Goal: Check status: Check status

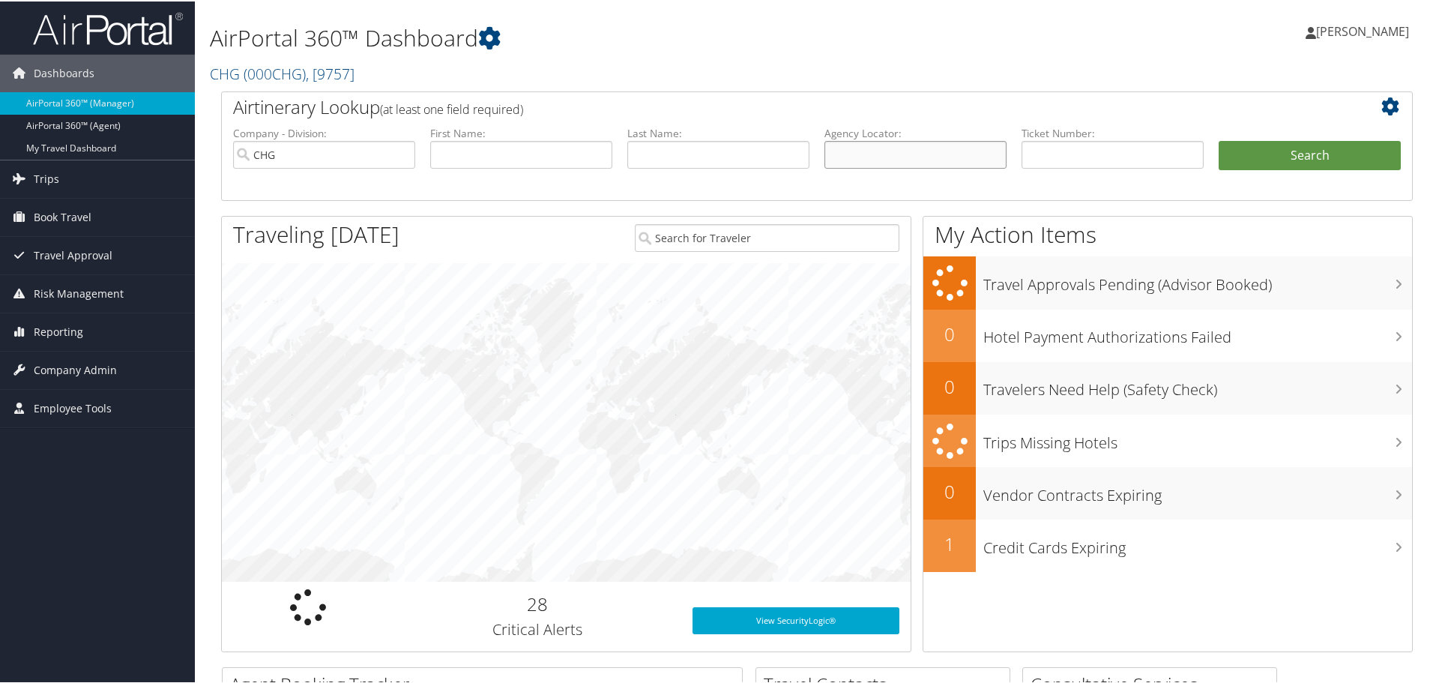
click at [862, 159] on input "text" at bounding box center [915, 153] width 182 height 28
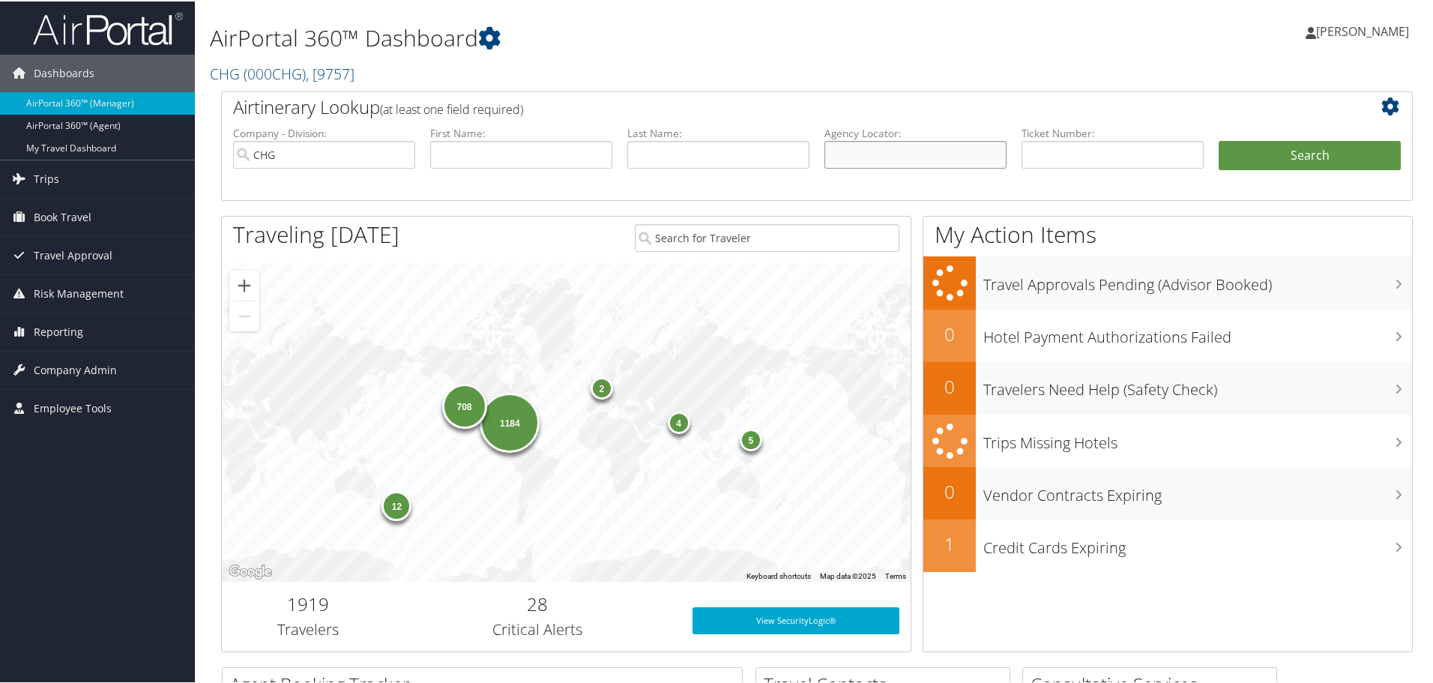
click at [902, 148] on input "text" at bounding box center [915, 153] width 182 height 28
paste input "EXDMQD"
type input "EXDMQD"
click at [1301, 151] on button "Search" at bounding box center [1309, 154] width 182 height 30
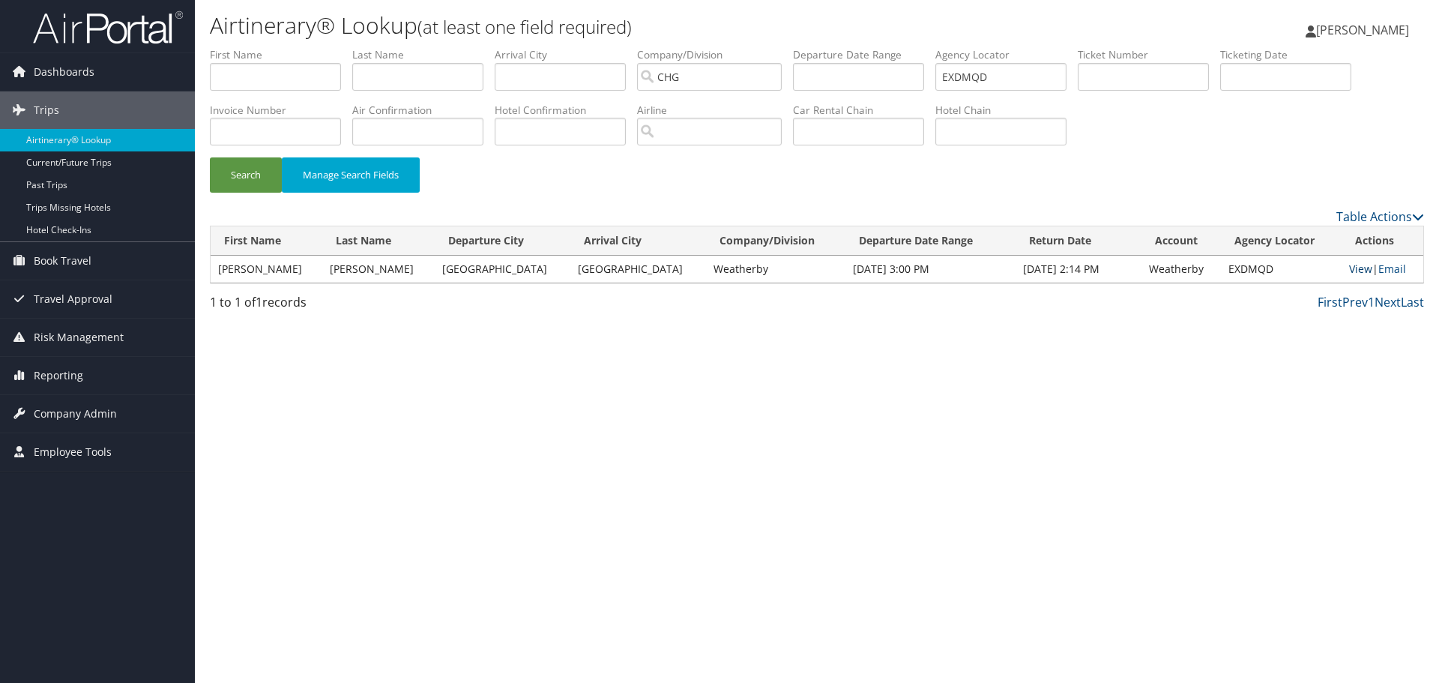
click at [1356, 269] on link "View" at bounding box center [1360, 268] width 23 height 14
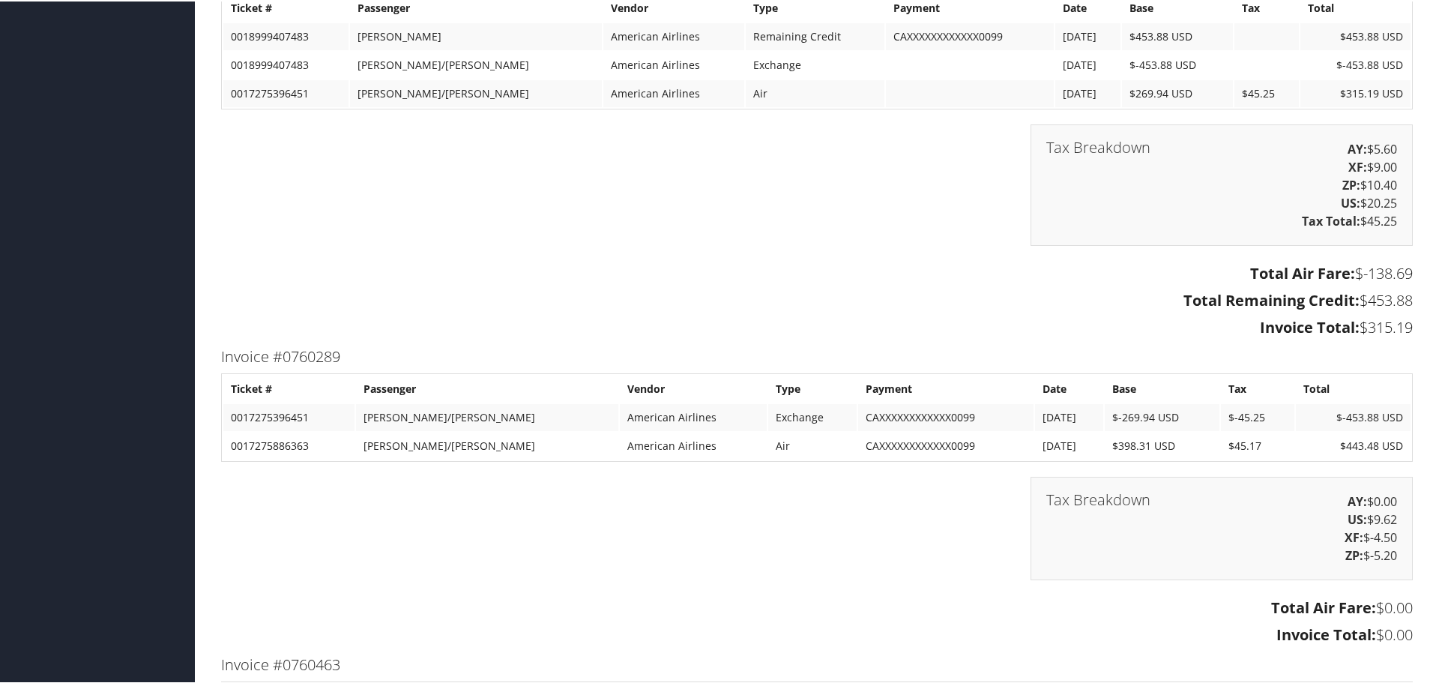
scroll to position [3147, 0]
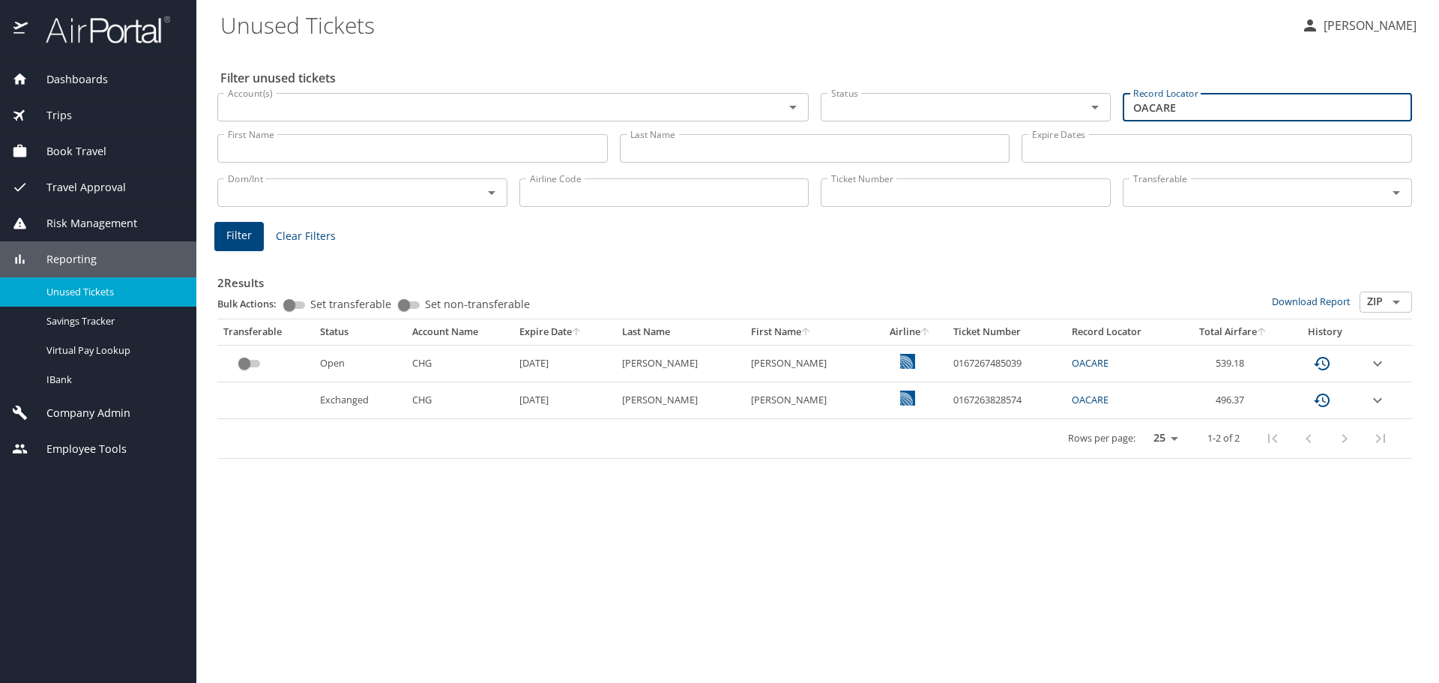
drag, startPoint x: 1200, startPoint y: 109, endPoint x: 1011, endPoint y: 84, distance: 190.5
click at [1011, 85] on div "Account(s) Account(s) Status Status Record Locator OACARE Record Locator" at bounding box center [814, 106] width 1206 height 50
paste input "EXDMQD"
type input "EXDMQD"
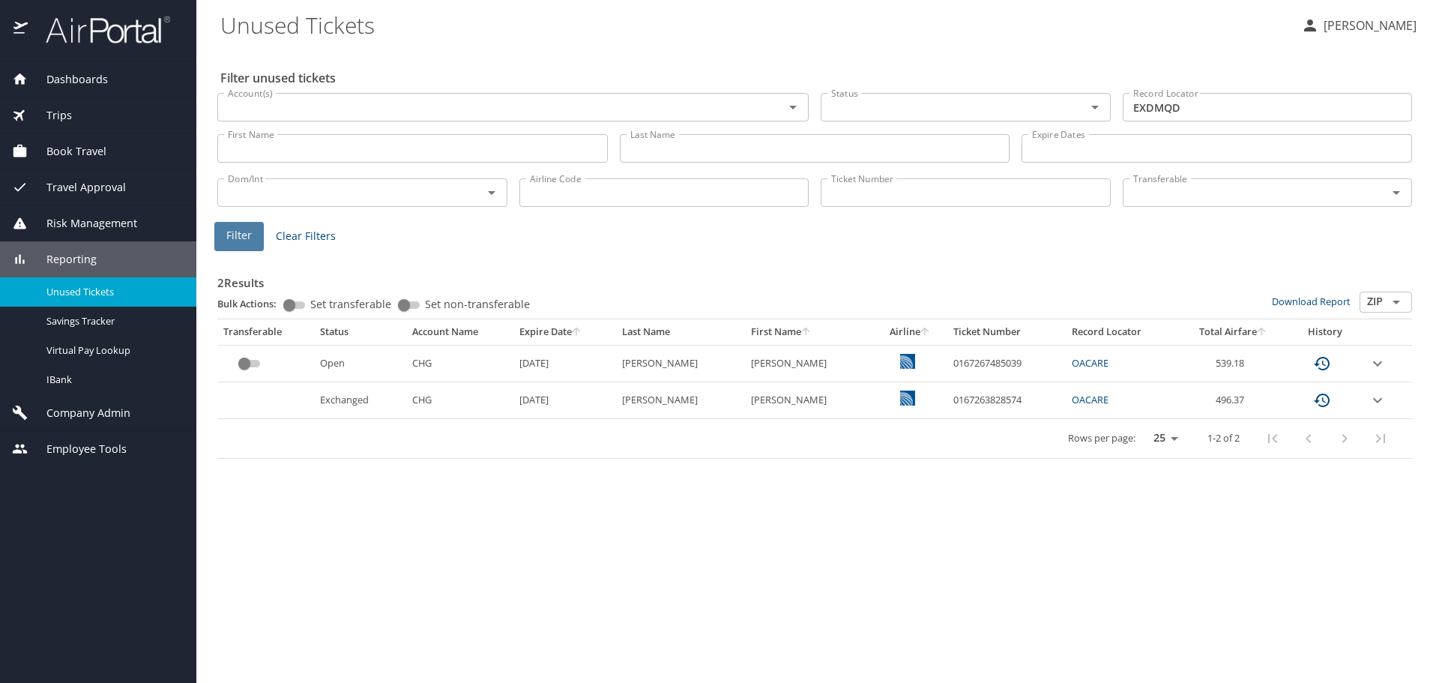
click at [241, 232] on span "Filter" at bounding box center [238, 235] width 25 height 19
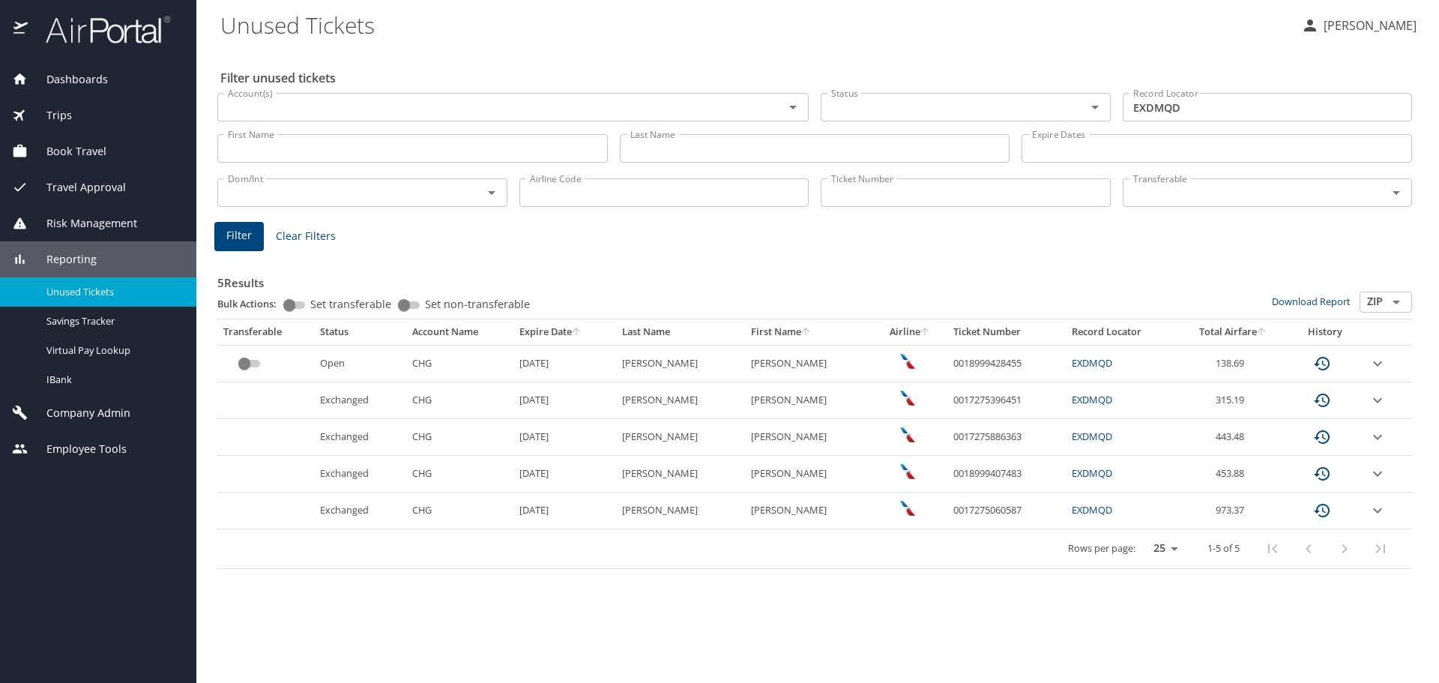
click at [97, 517] on div "Dashboards AirPortal 360™ Agent My Travel Dashboard Trips Airtinerary® Lookup C…" at bounding box center [98, 371] width 196 height 621
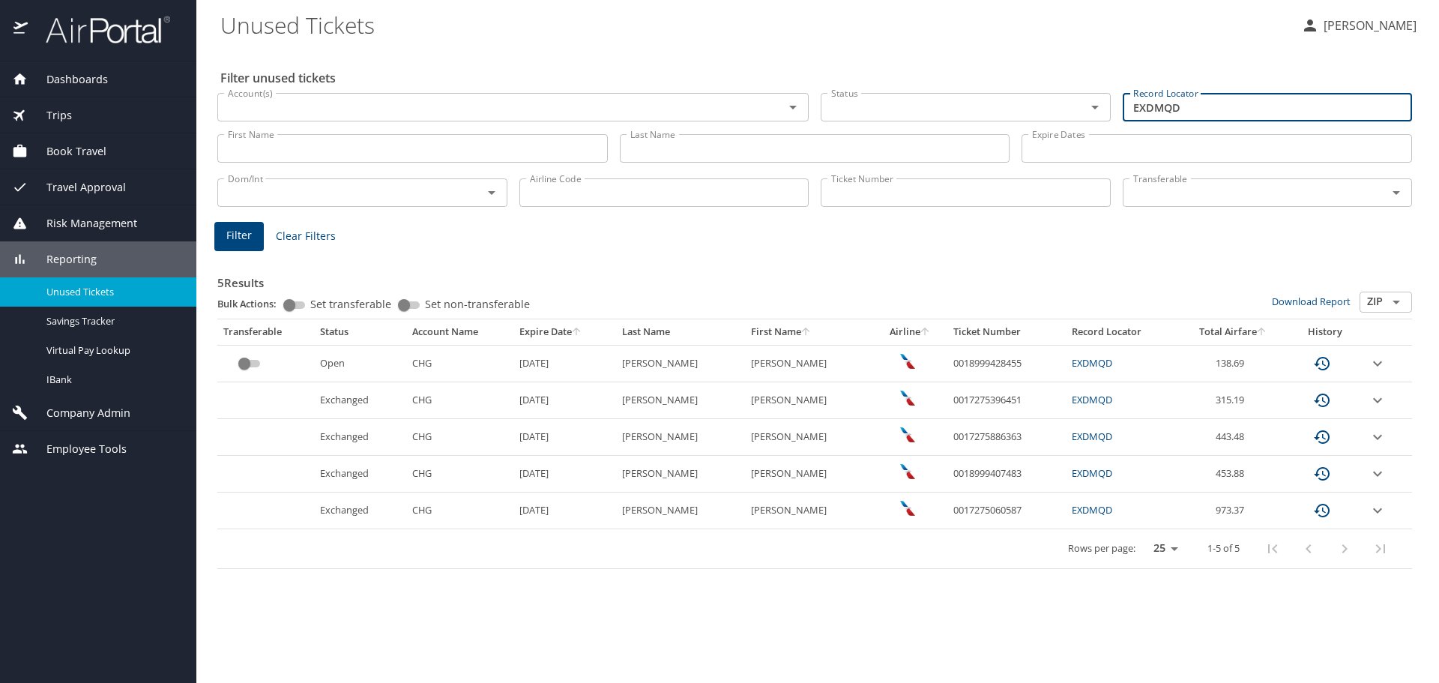
drag, startPoint x: 1212, startPoint y: 107, endPoint x: 1028, endPoint y: 100, distance: 183.7
click at [1028, 100] on div "Account(s) Account(s) Status Status Record Locator EXDMQD Record Locator" at bounding box center [814, 106] width 1206 height 50
click at [852, 191] on input "Ticket Number" at bounding box center [965, 192] width 290 height 28
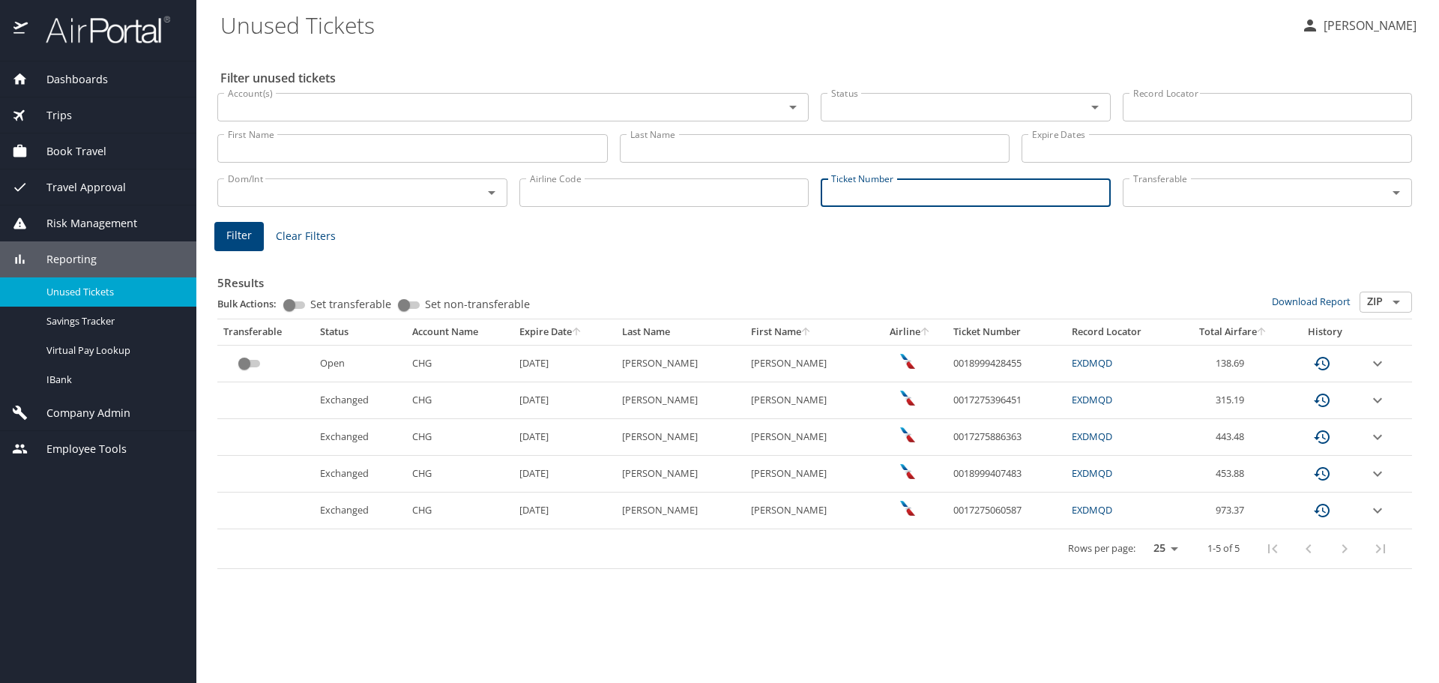
paste input "TKT:0017275886363"
click at [250, 239] on span "Filter" at bounding box center [238, 235] width 25 height 19
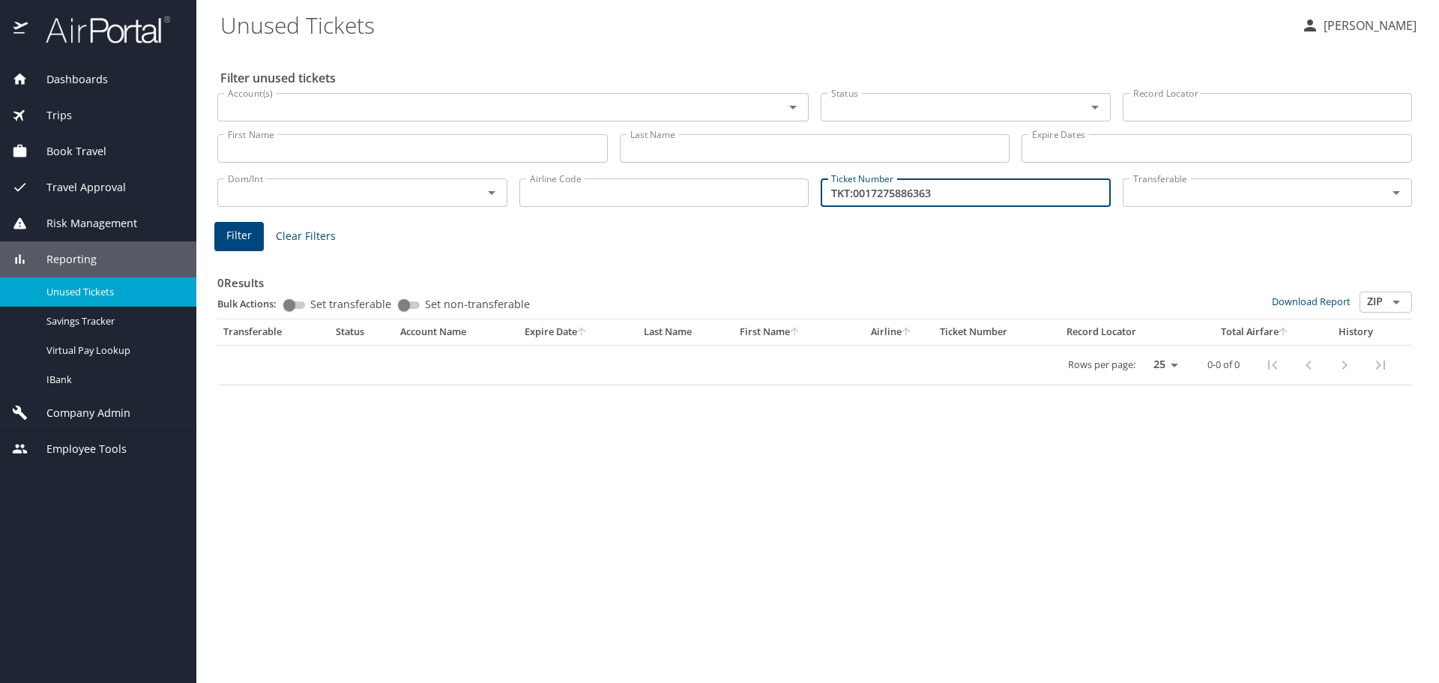
drag, startPoint x: 853, startPoint y: 193, endPoint x: 748, endPoint y: 196, distance: 105.7
click at [748, 196] on div "Dom/Int Dom/Int Airline Code Airline Code Ticket Number TKT:0017275886363 Ticke…" at bounding box center [814, 190] width 1206 height 49
type input "0017275886363"
click at [241, 240] on span "Filter" at bounding box center [238, 235] width 25 height 19
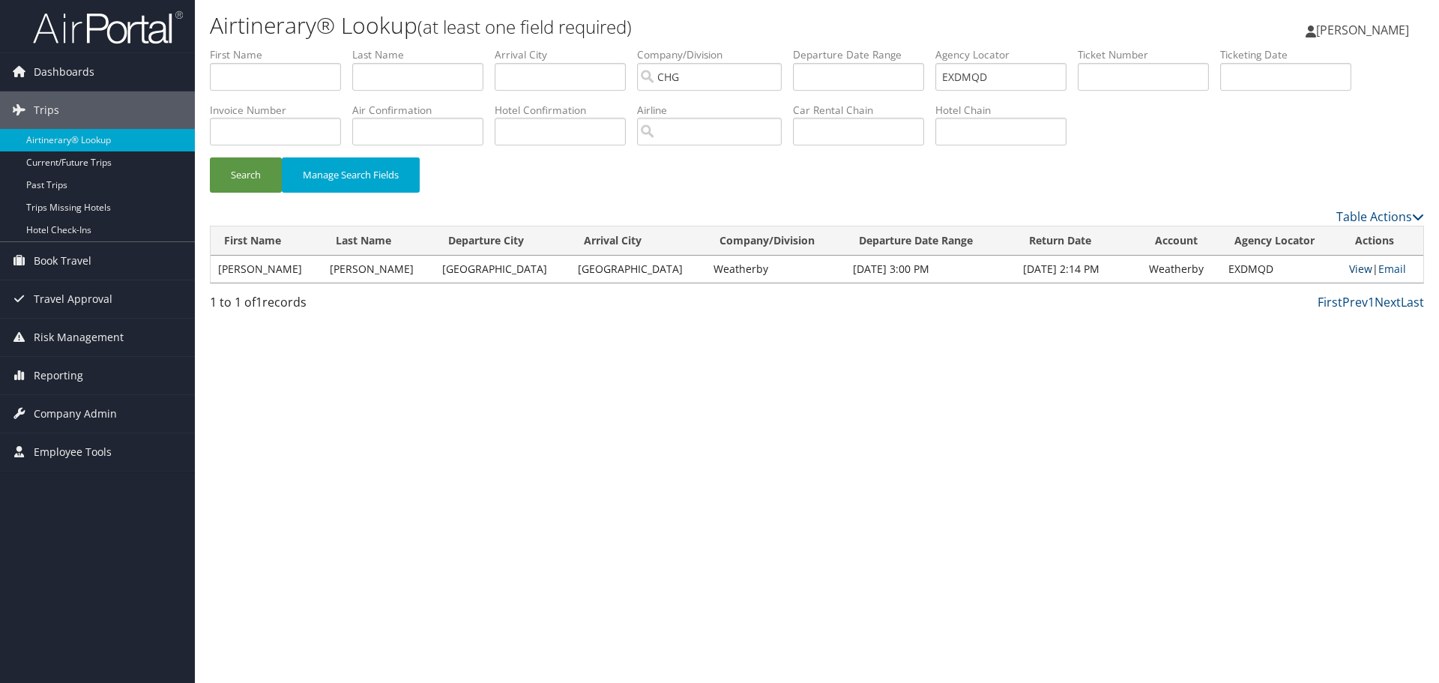
click at [1349, 269] on link "View" at bounding box center [1360, 268] width 23 height 14
click at [1354, 267] on link "View" at bounding box center [1360, 268] width 23 height 14
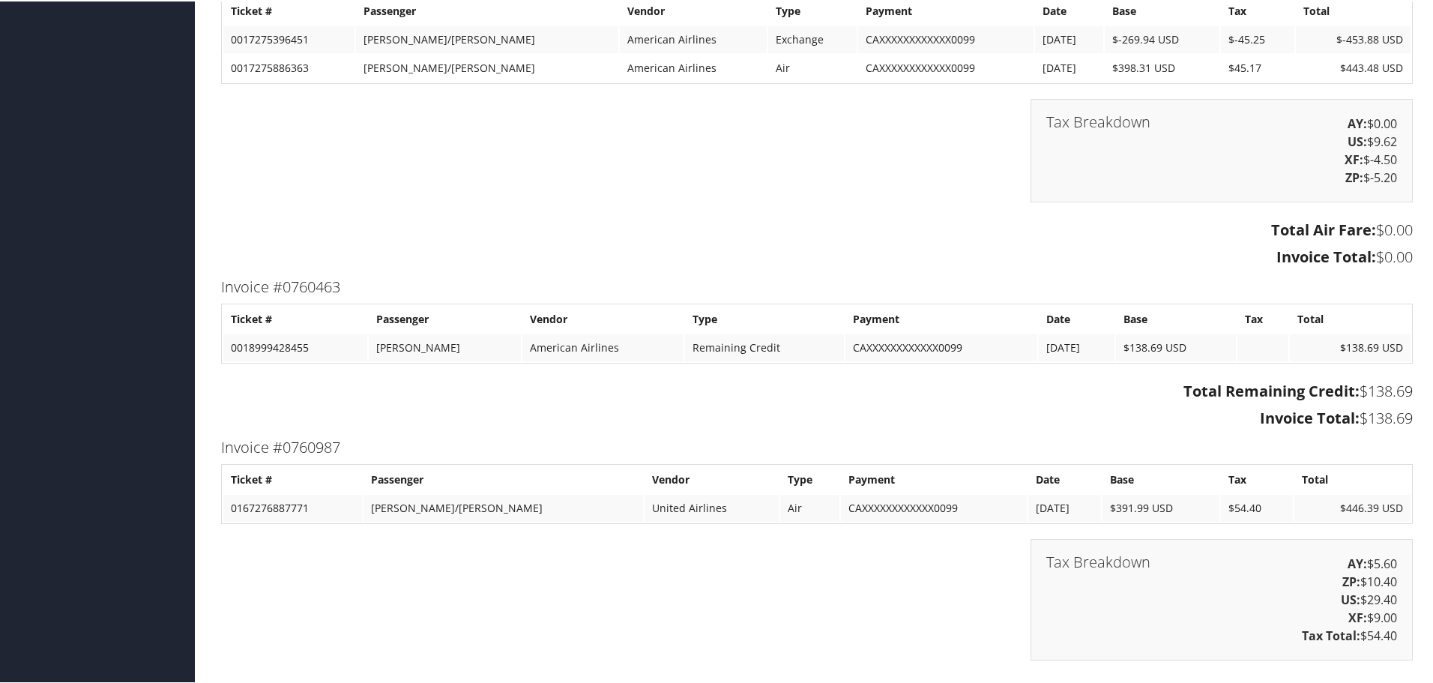
scroll to position [3521, 0]
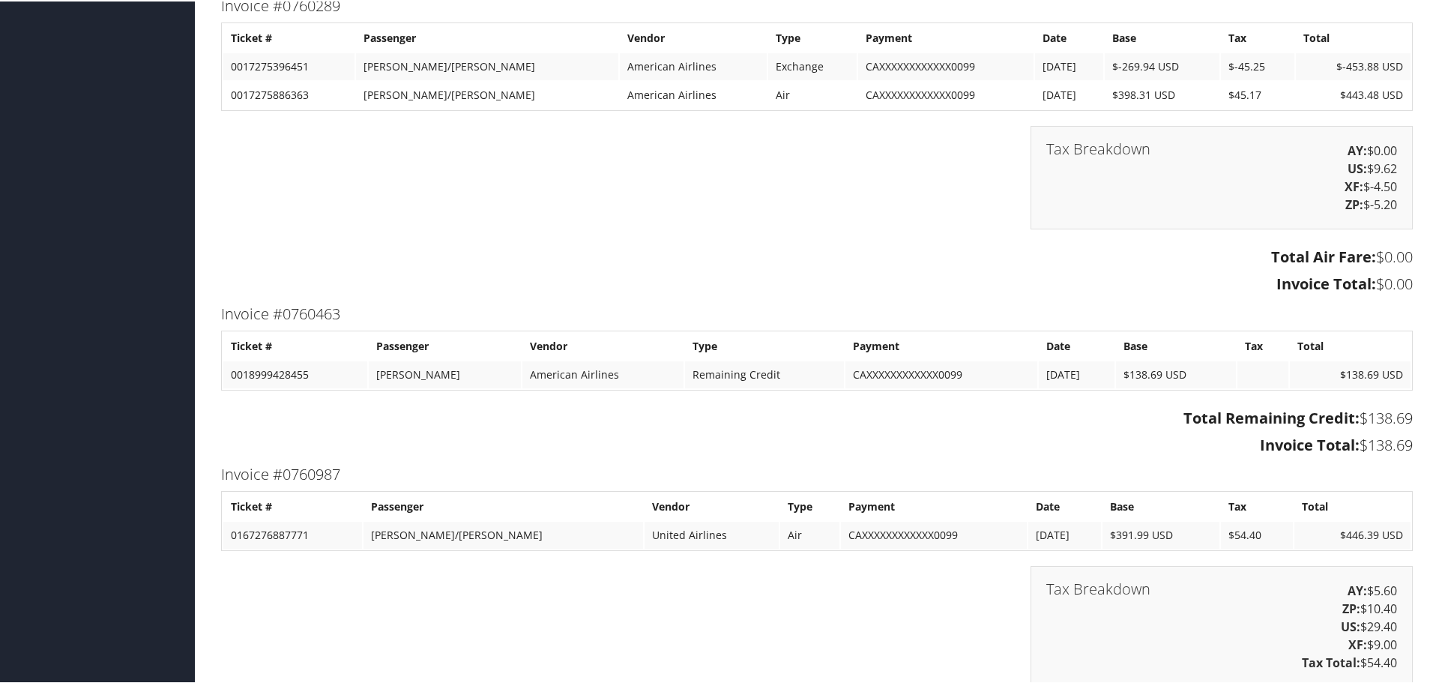
drag, startPoint x: 1034, startPoint y: 271, endPoint x: 1022, endPoint y: 270, distance: 12.1
click at [1034, 270] on div "Total Air Fare: $0.00 Invoice Total: $0.00" at bounding box center [817, 271] width 1214 height 56
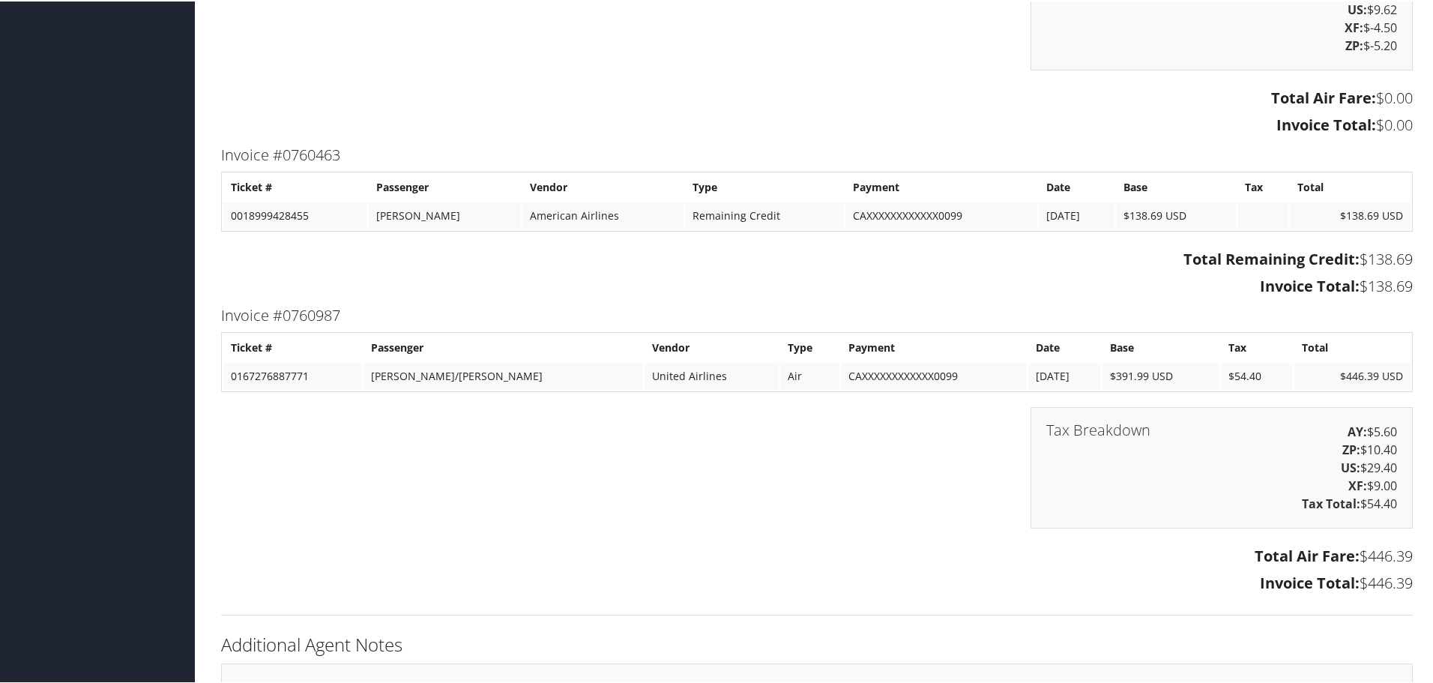
scroll to position [3686, 0]
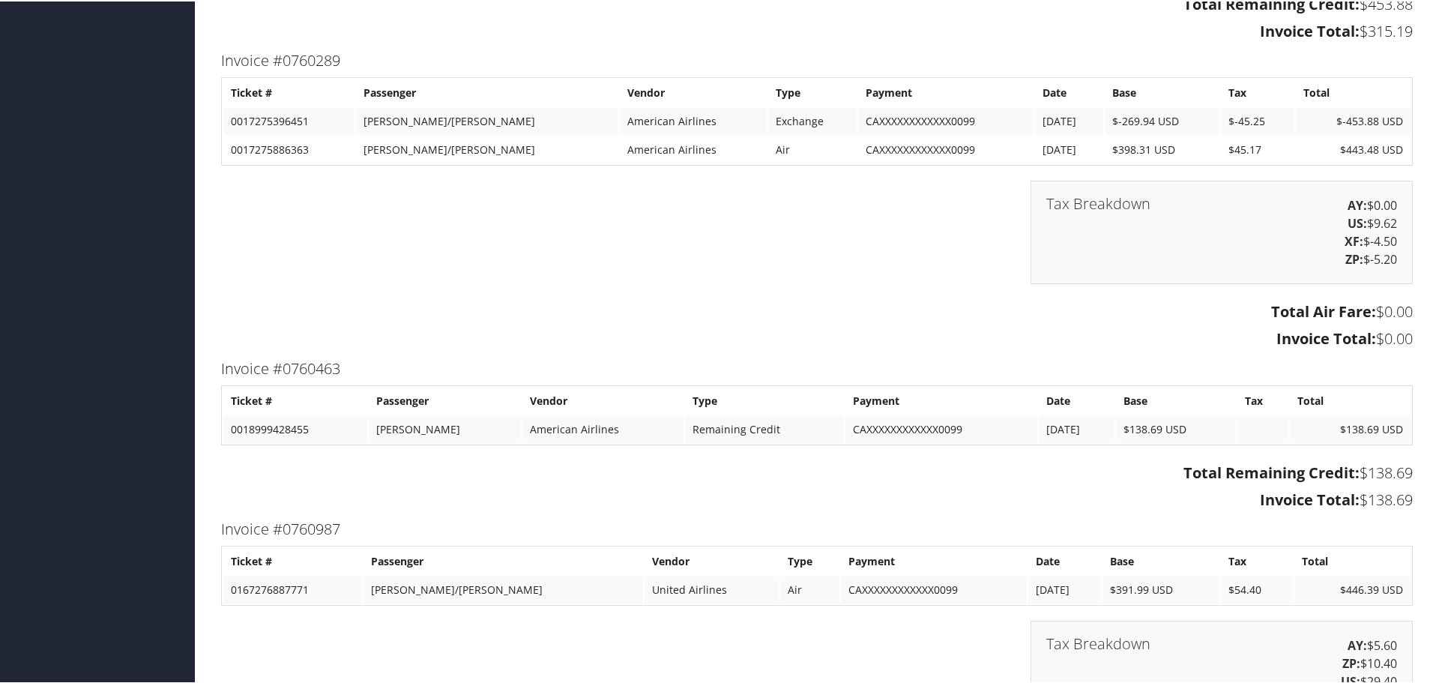
scroll to position [3461, 0]
